Goal: Information Seeking & Learning: Learn about a topic

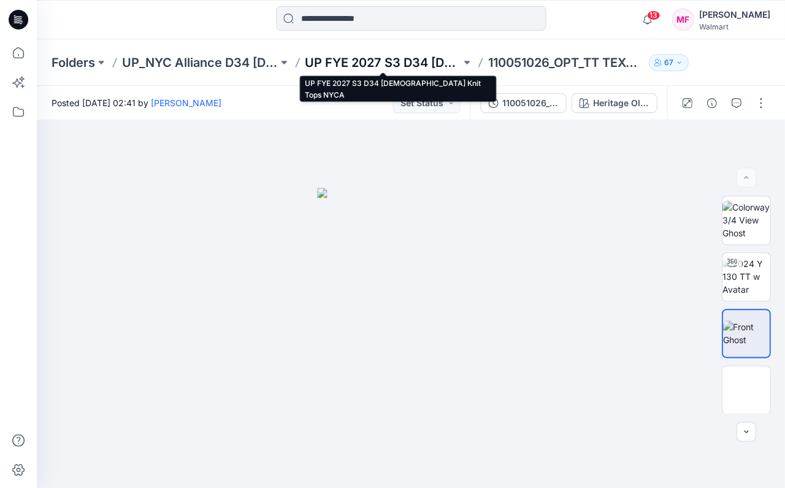
click at [400, 63] on p "UP FYE 2027 S3 D34 [DEMOGRAPHIC_DATA] Knit Tops NYCA" at bounding box center [383, 62] width 156 height 17
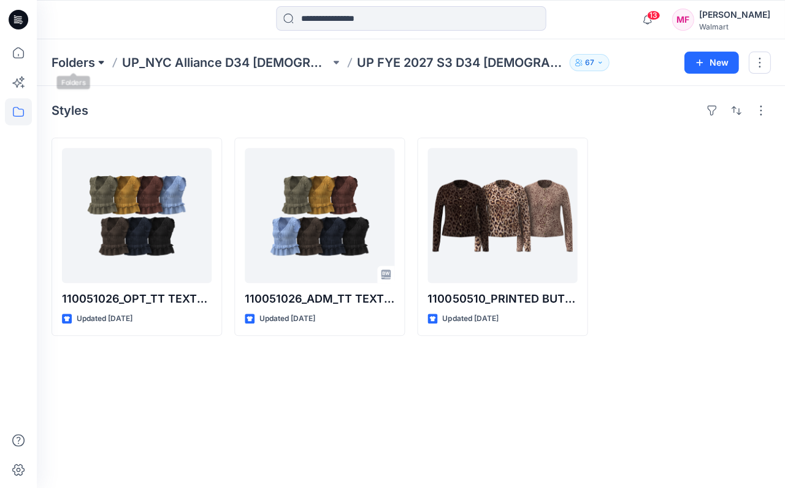
click at [96, 56] on button at bounding box center [101, 62] width 12 height 17
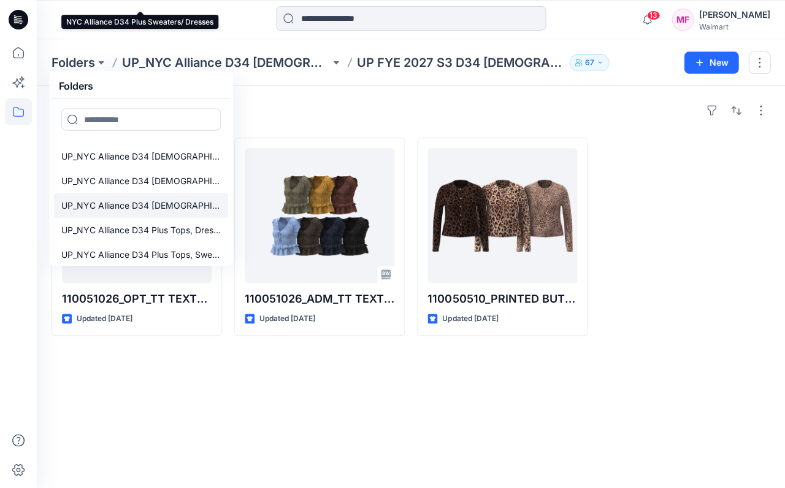
scroll to position [410, 0]
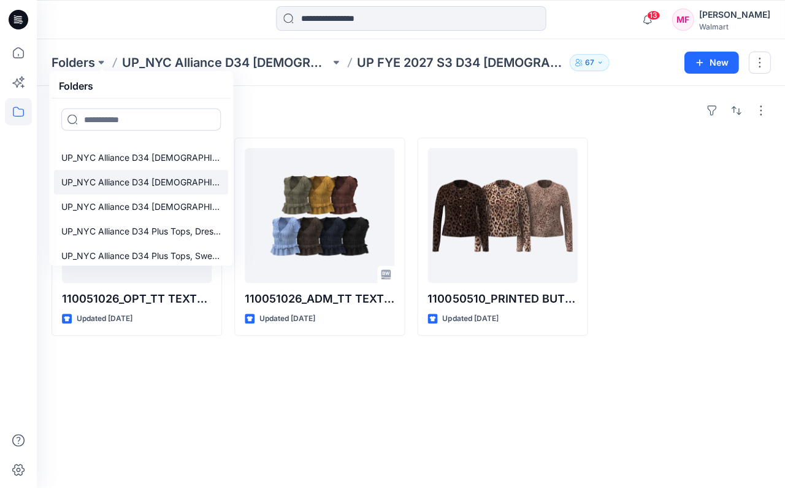
click at [160, 176] on p "UP_NYC Alliance D34 [DEMOGRAPHIC_DATA] Knit Tops" at bounding box center [141, 182] width 160 height 15
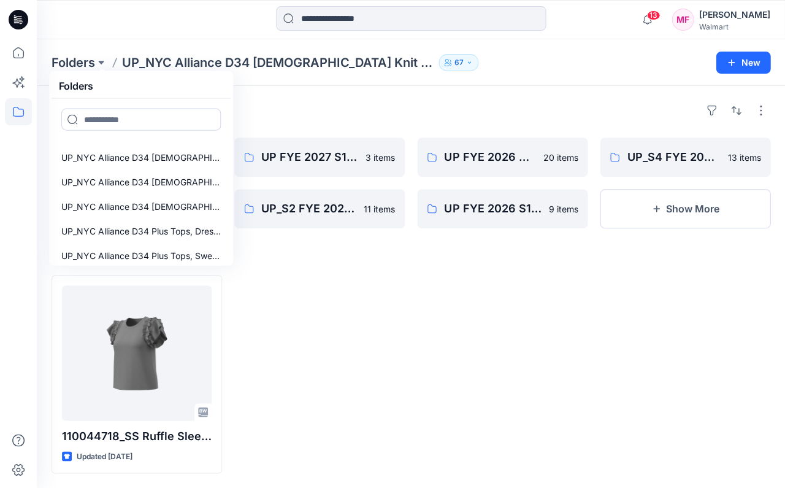
click at [323, 278] on div at bounding box center [319, 374] width 171 height 198
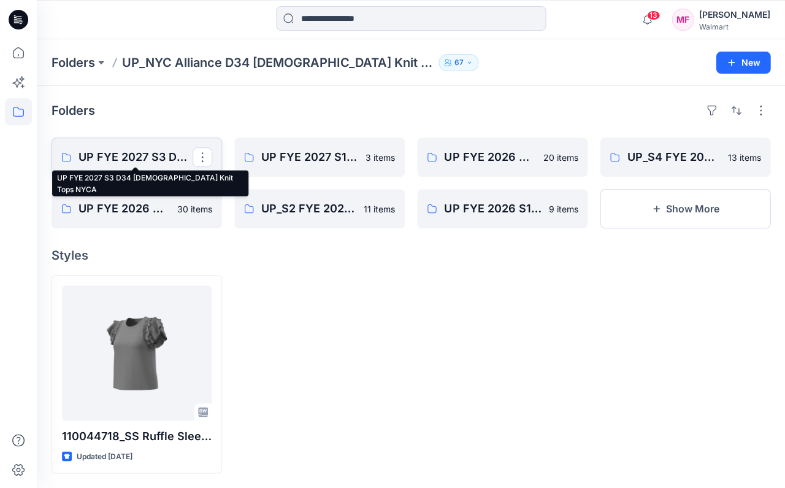
click at [147, 150] on p "UP FYE 2027 S3 D34 [DEMOGRAPHIC_DATA] Knit Tops NYCA" at bounding box center [136, 157] width 114 height 17
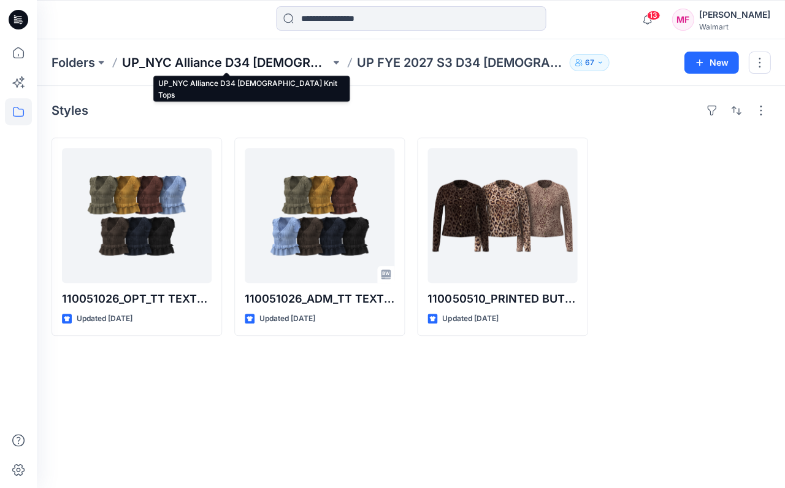
click at [269, 61] on p "UP_NYC Alliance D34 [DEMOGRAPHIC_DATA] Knit Tops" at bounding box center [226, 62] width 208 height 17
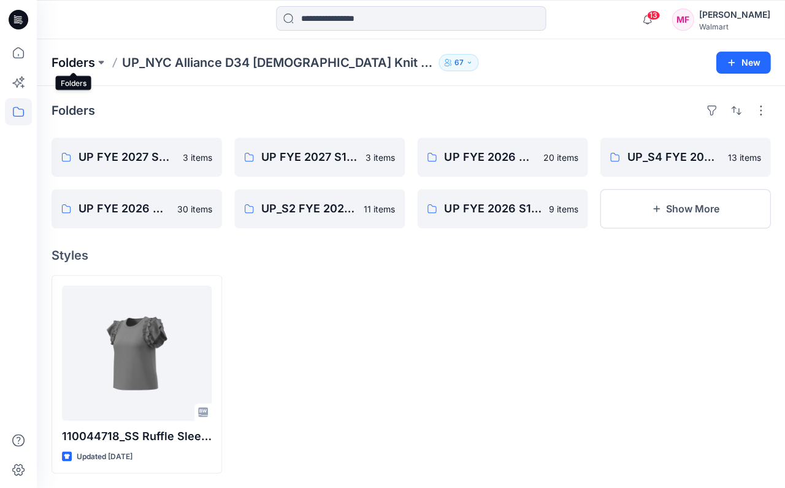
click at [95, 56] on p "Folders" at bounding box center [74, 62] width 44 height 17
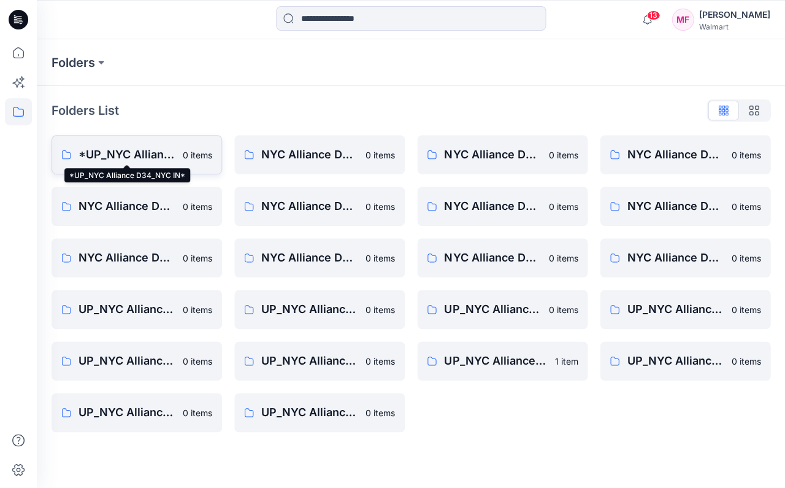
click at [106, 151] on p "*UP_NYC Alliance D34_NYC IN*" at bounding box center [127, 154] width 97 height 17
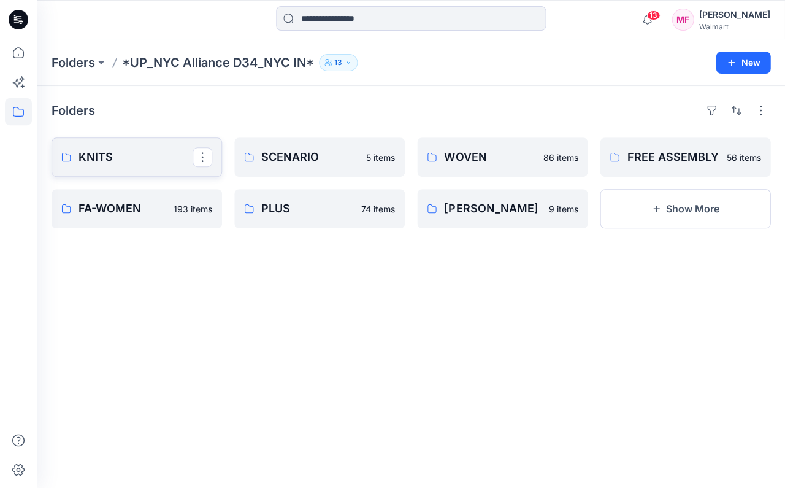
click at [103, 156] on p "KNITS" at bounding box center [136, 157] width 114 height 17
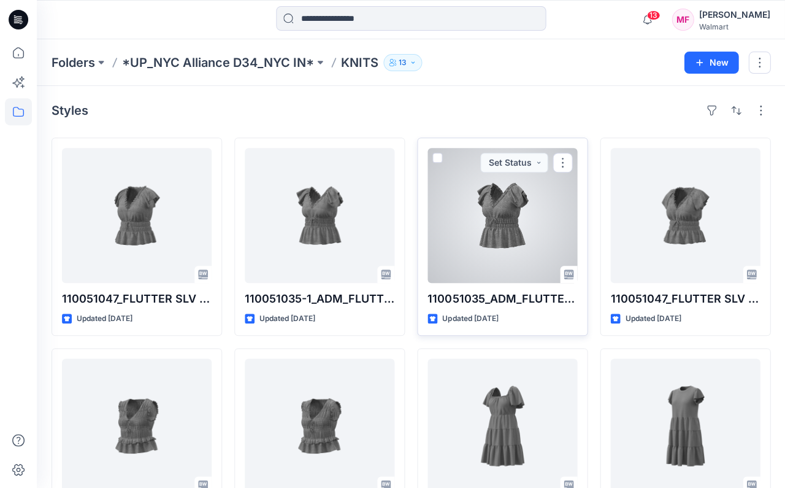
click at [488, 212] on div at bounding box center [503, 215] width 150 height 135
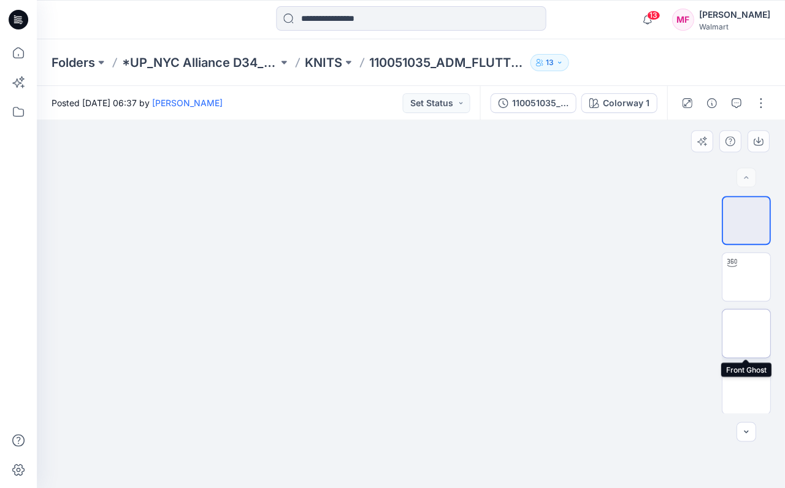
click at [746, 333] on img at bounding box center [746, 333] width 0 height 0
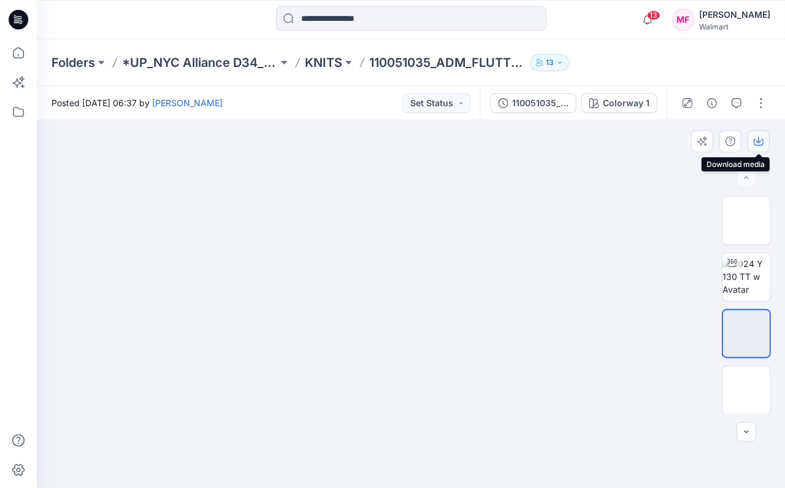
click at [758, 137] on icon "button" at bounding box center [759, 141] width 10 height 10
click at [339, 60] on p "KNITS" at bounding box center [323, 62] width 37 height 17
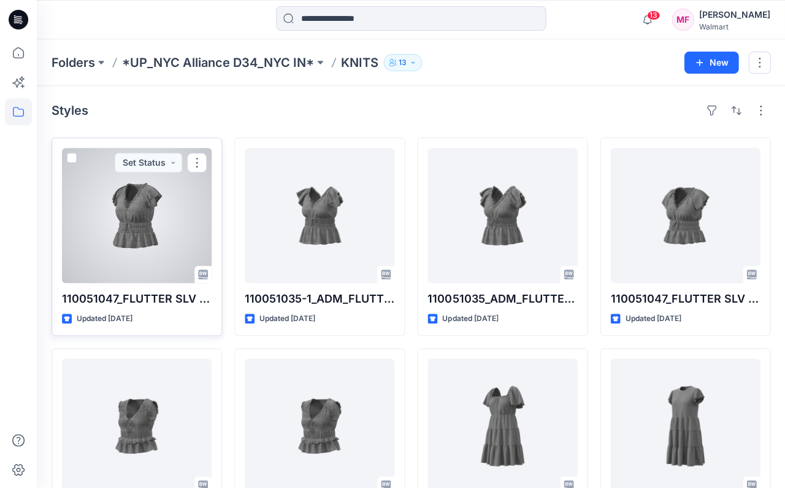
click at [163, 226] on div at bounding box center [137, 215] width 150 height 135
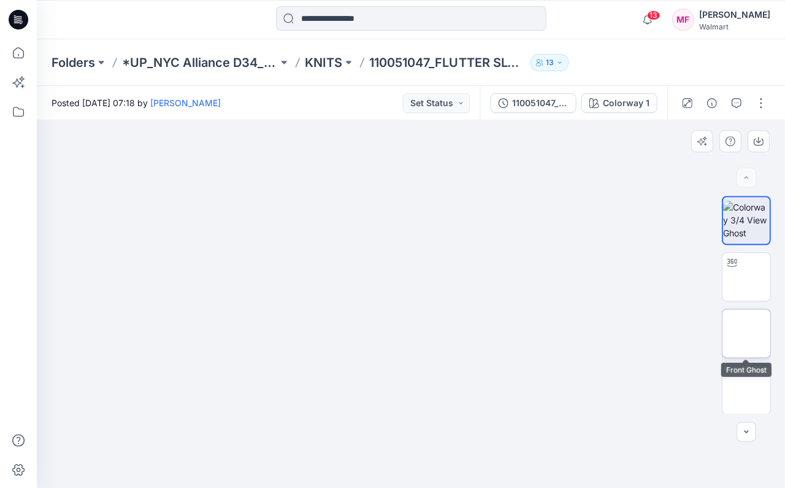
click at [746, 333] on img at bounding box center [746, 333] width 0 height 0
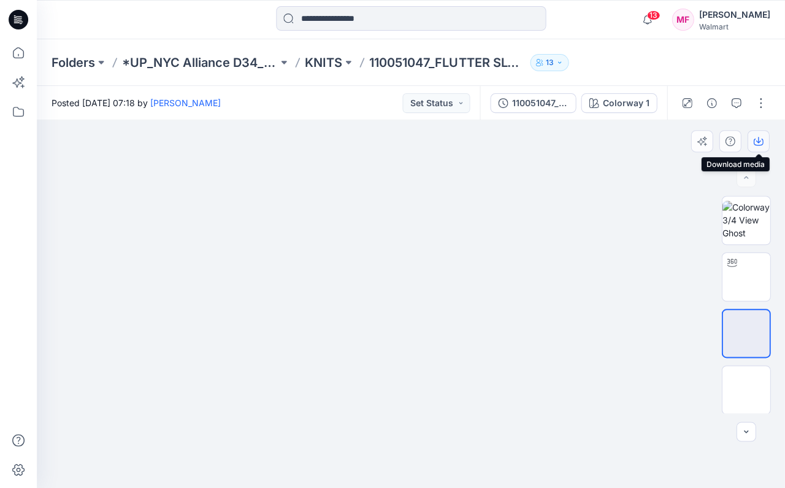
click at [760, 138] on icon "button" at bounding box center [759, 141] width 10 height 10
